Goal: Task Accomplishment & Management: Complete application form

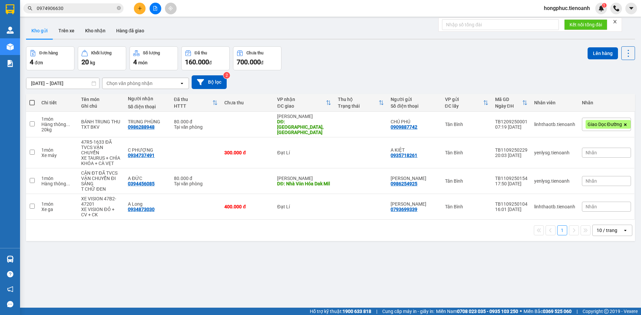
click at [81, 10] on input "0974906630" at bounding box center [76, 8] width 79 height 7
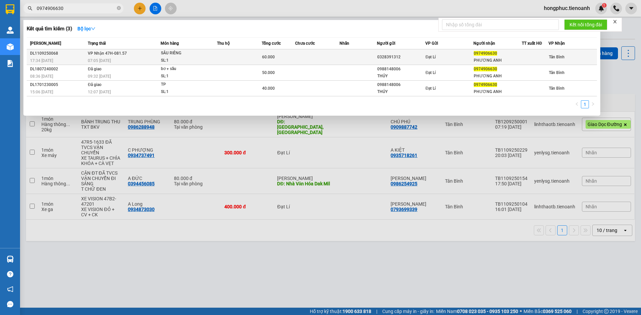
click at [96, 55] on span "VP Nhận 47H-081.57" at bounding box center [107, 53] width 39 height 5
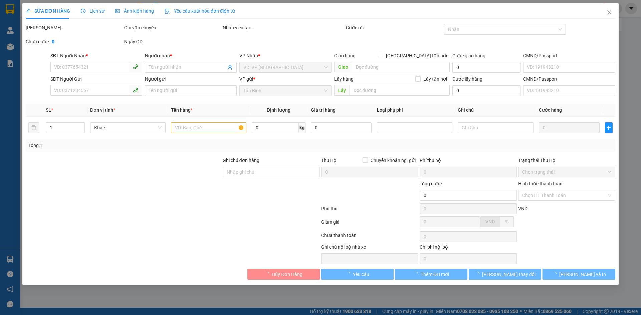
type input "0974906630"
type input "PHƯƠNG ANH"
type input "0328391312"
type input "GTN : 63/16 [GEOGRAPHIC_DATA], p14, quận 6"
type input "60.000"
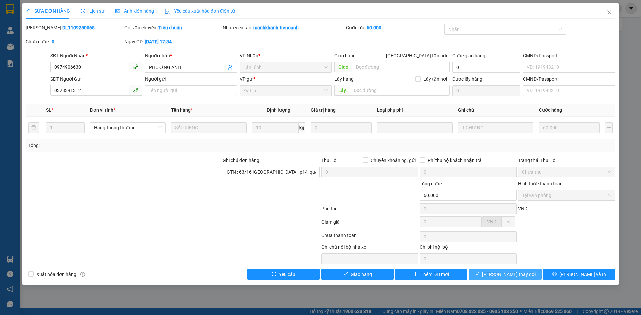
click at [485, 275] on button "[PERSON_NAME] thay đổi" at bounding box center [505, 274] width 72 height 11
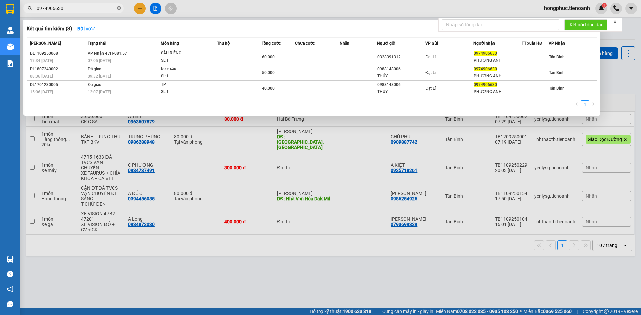
click at [117, 10] on icon "close-circle" at bounding box center [119, 8] width 4 height 4
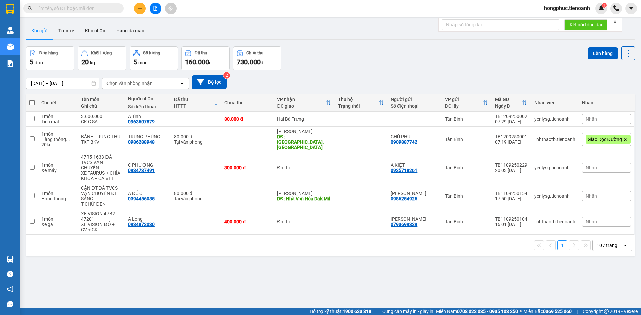
paste input "0935050727"
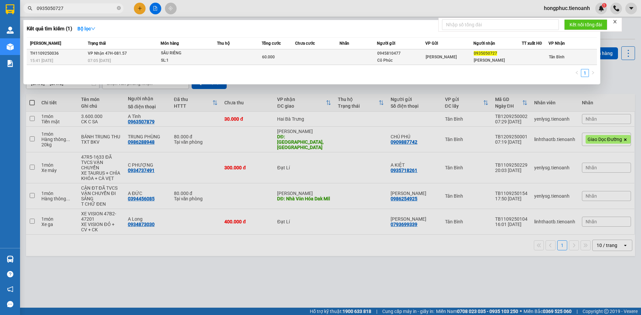
type input "0935050727"
click at [119, 61] on div "07:05 [DATE]" at bounding box center [124, 60] width 72 height 7
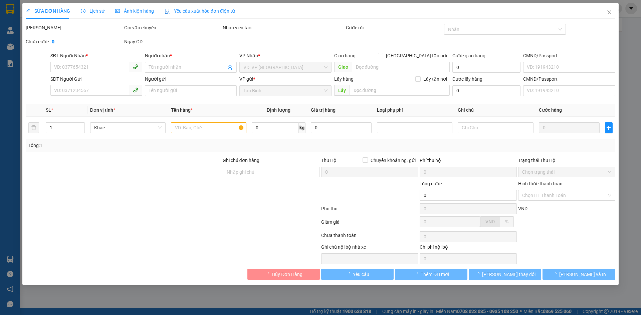
type input "0935050727"
type input "[PERSON_NAME]"
type input "0945810477"
type input "Cô Phúc"
type input "60.000"
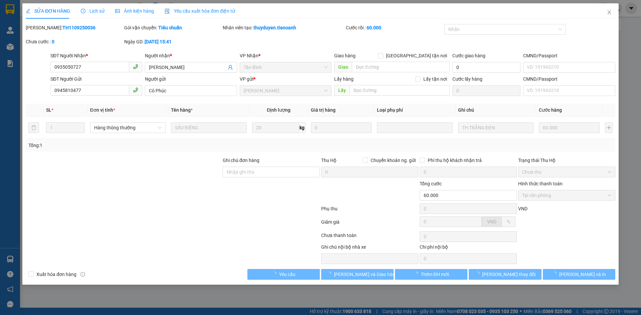
click at [91, 12] on span "Lịch sử" at bounding box center [93, 10] width 24 height 5
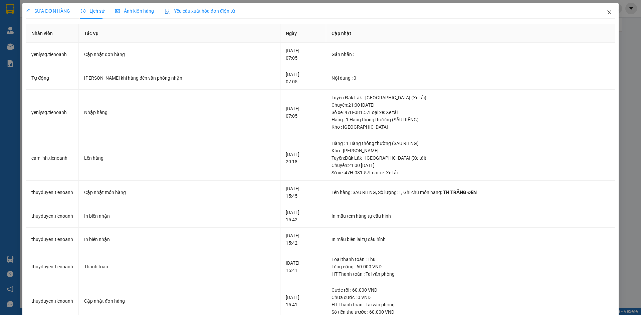
click at [607, 14] on icon "close" at bounding box center [609, 12] width 4 height 4
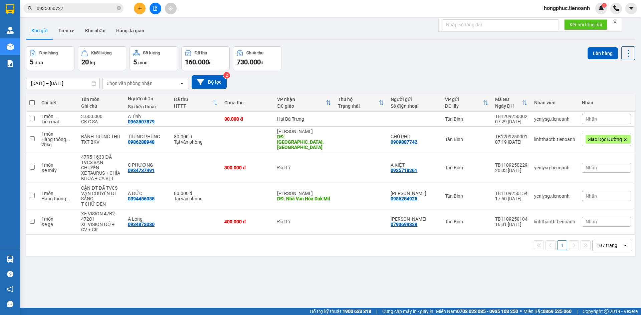
click at [64, 12] on input "0935050727" at bounding box center [76, 8] width 79 height 7
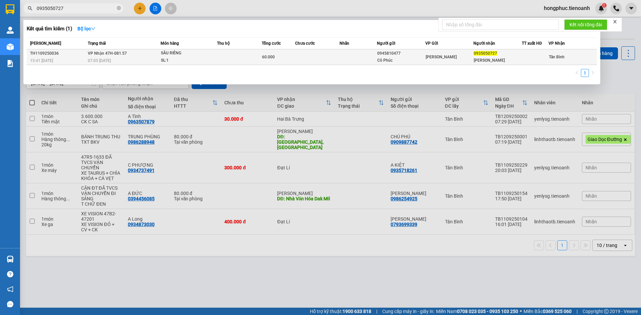
click at [76, 56] on div "TH1109250036" at bounding box center [58, 53] width 56 height 7
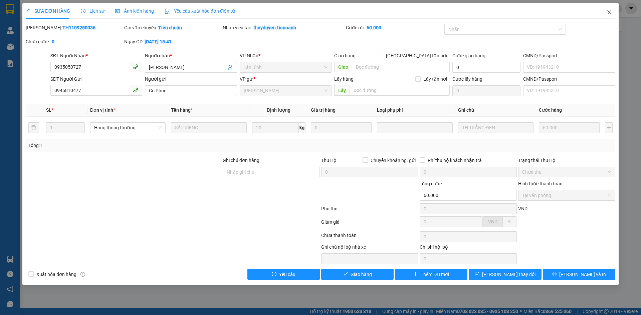
click at [610, 11] on icon "close" at bounding box center [608, 12] width 5 height 5
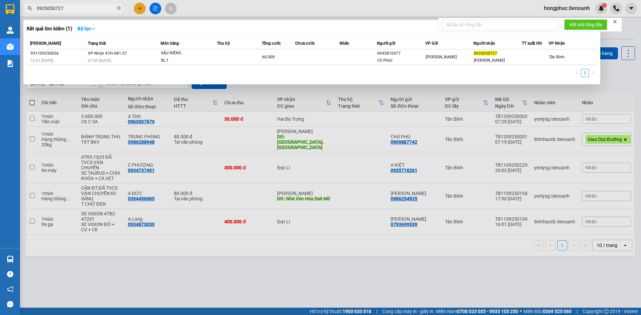
click at [94, 7] on input "0935050727" at bounding box center [76, 8] width 79 height 7
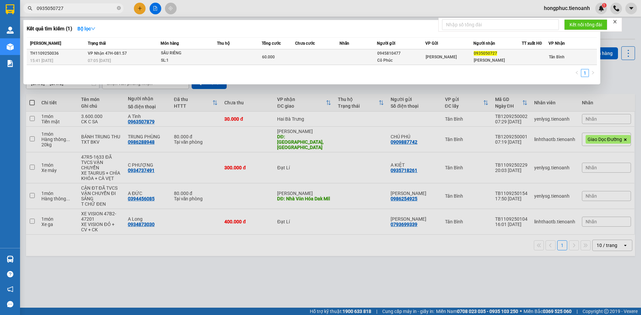
click at [118, 59] on div "07:05 [DATE]" at bounding box center [124, 60] width 72 height 7
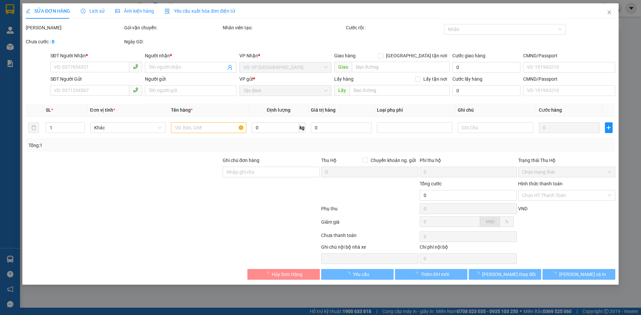
type input "0935050727"
type input "[PERSON_NAME]"
type input "0945810477"
type input "Cô Phúc"
type input "60.000"
